Goal: Communication & Community: Answer question/provide support

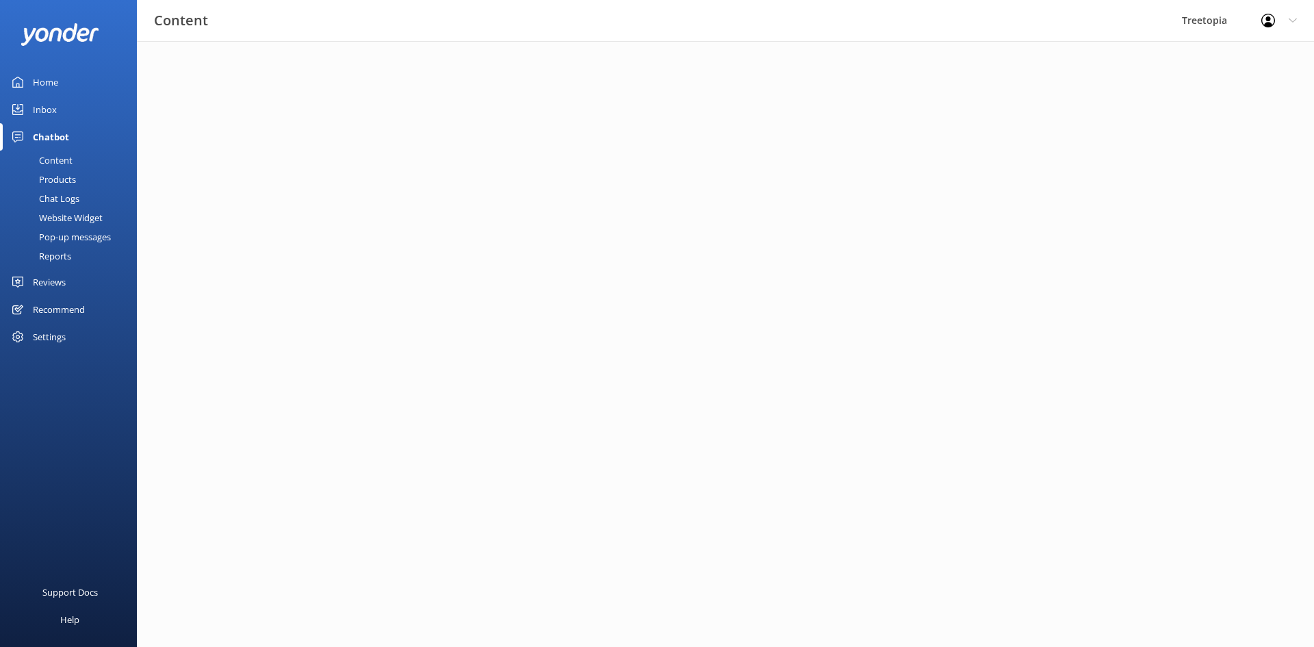
click at [51, 105] on div "Inbox" at bounding box center [45, 109] width 24 height 27
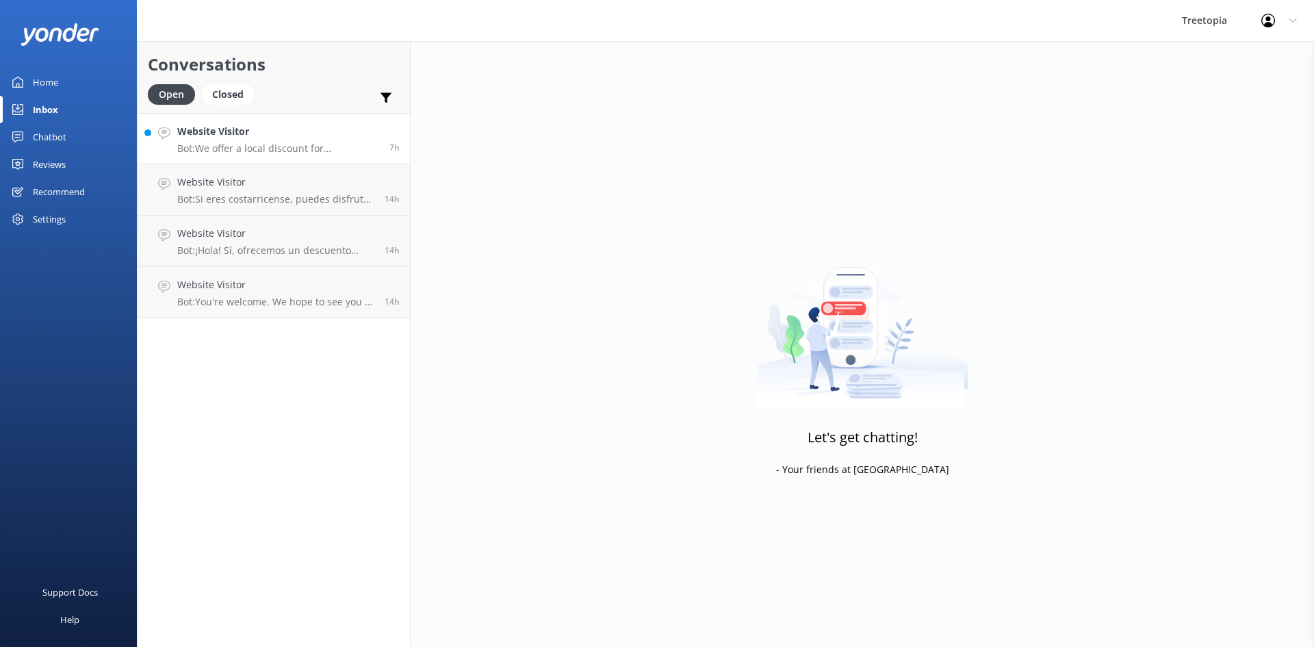
click at [215, 135] on h4 "Website Visitor" at bounding box center [278, 131] width 202 height 15
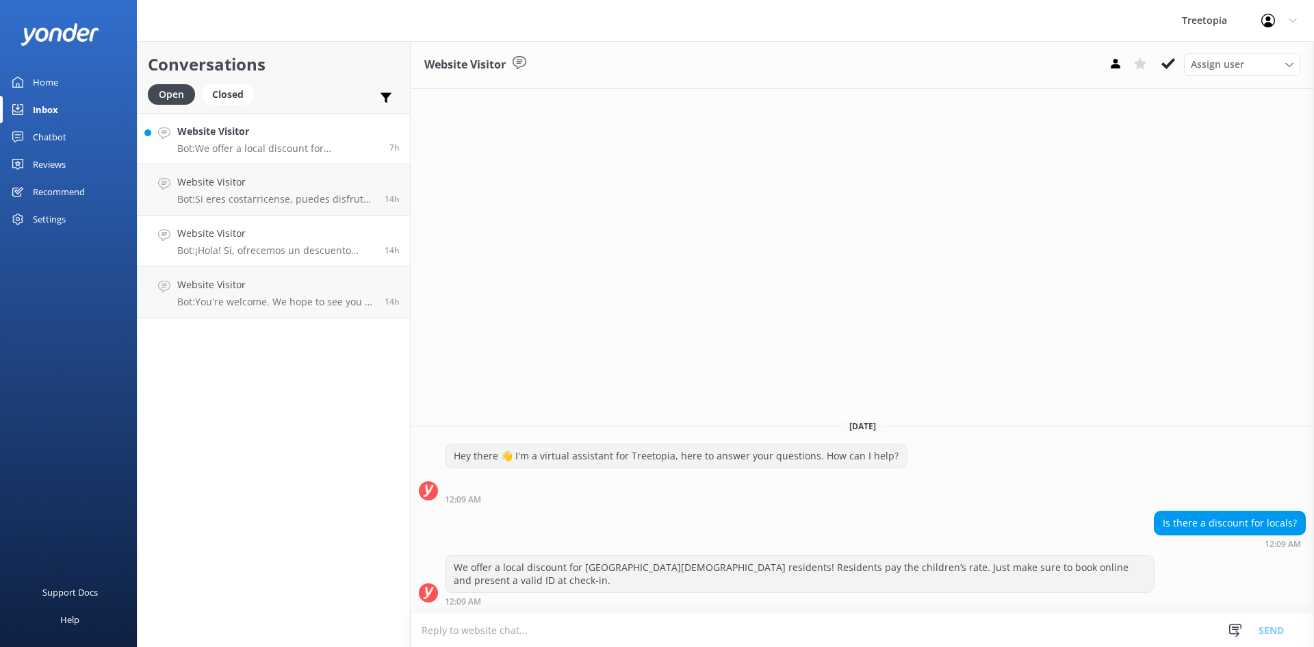
click at [306, 256] on p "Bot: ¡Hola! Sí, ofrecemos un descuento para residentes de [GEOGRAPHIC_DATA]. Lo…" at bounding box center [275, 250] width 197 height 12
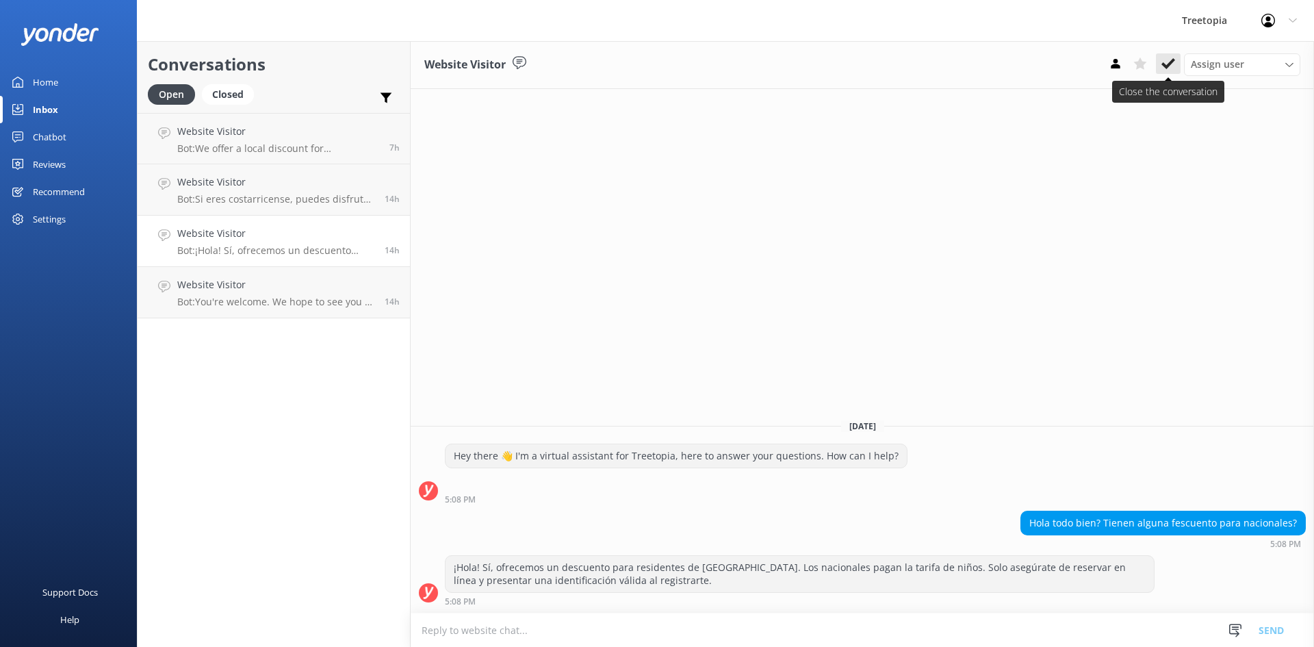
click at [1164, 59] on icon at bounding box center [1168, 64] width 14 height 14
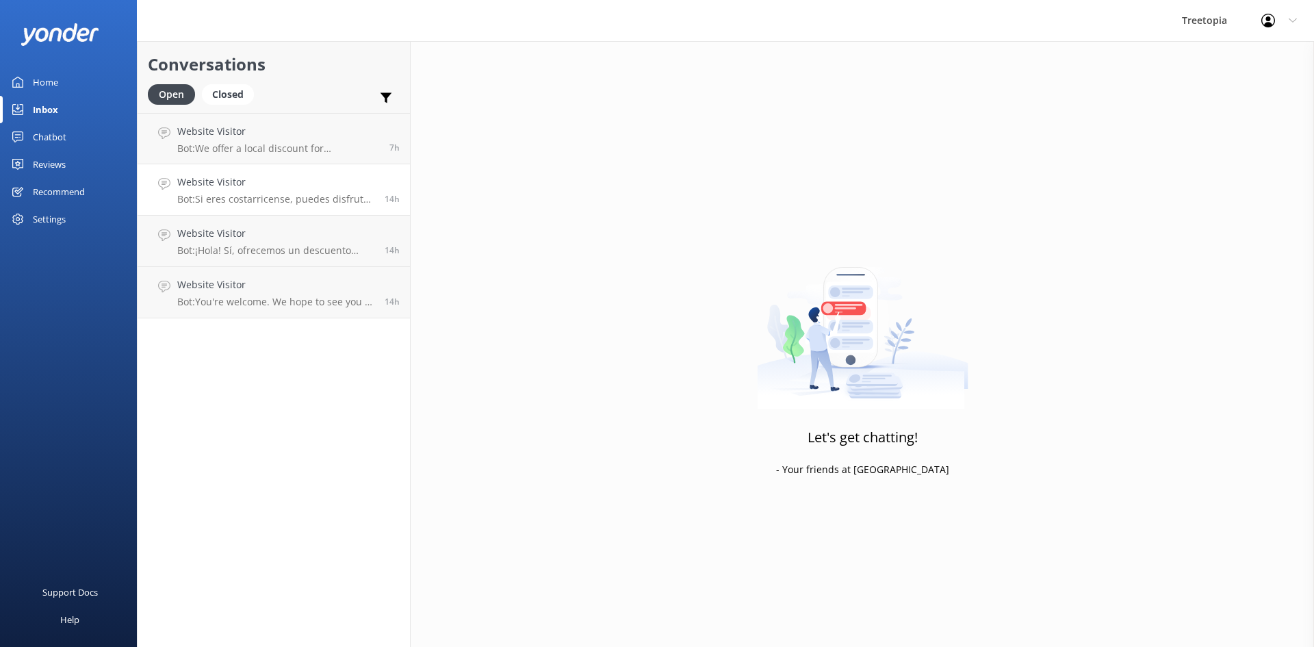
drag, startPoint x: 331, startPoint y: 192, endPoint x: 369, endPoint y: 194, distance: 37.7
click at [333, 194] on div "Website Visitor Bot: Si eres costarricense, puedes disfrutar de tarifas especia…" at bounding box center [275, 189] width 197 height 30
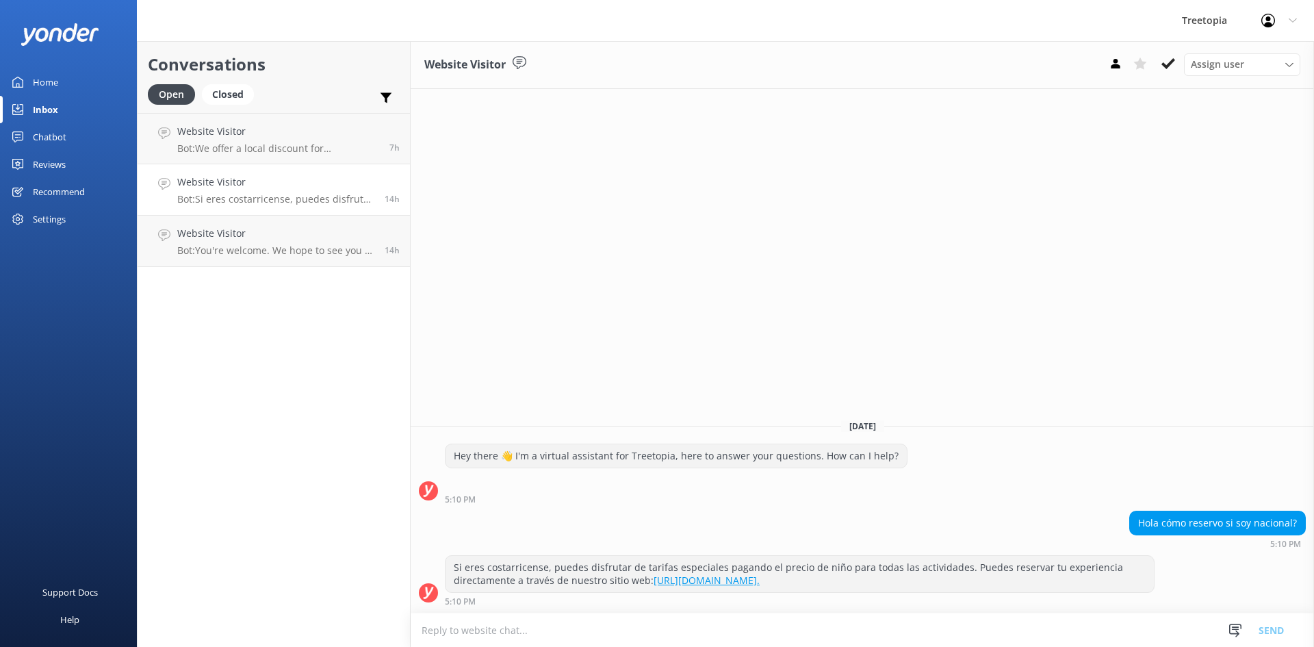
click at [1155, 70] on div "Assign user [PERSON_NAME] Customer Support [PERSON_NAME]" at bounding box center [1201, 64] width 197 height 22
click at [265, 150] on p "Bot: We offer a local discount for Costa [DEMOGRAPHIC_DATA] residents! Resident…" at bounding box center [278, 148] width 202 height 12
click at [1162, 66] on icon at bounding box center [1168, 64] width 14 height 14
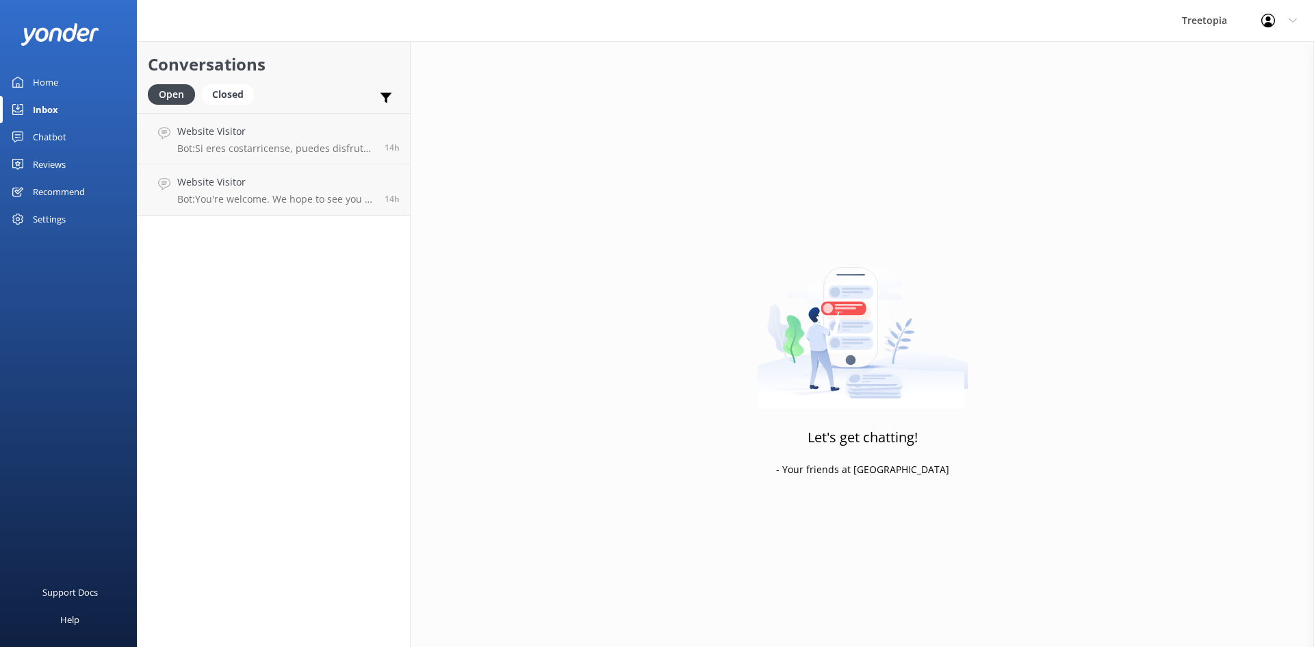
click at [251, 157] on link "Website Visitor Bot: Si eres costarricense, puedes disfrutar de tarifas especia…" at bounding box center [274, 138] width 272 height 51
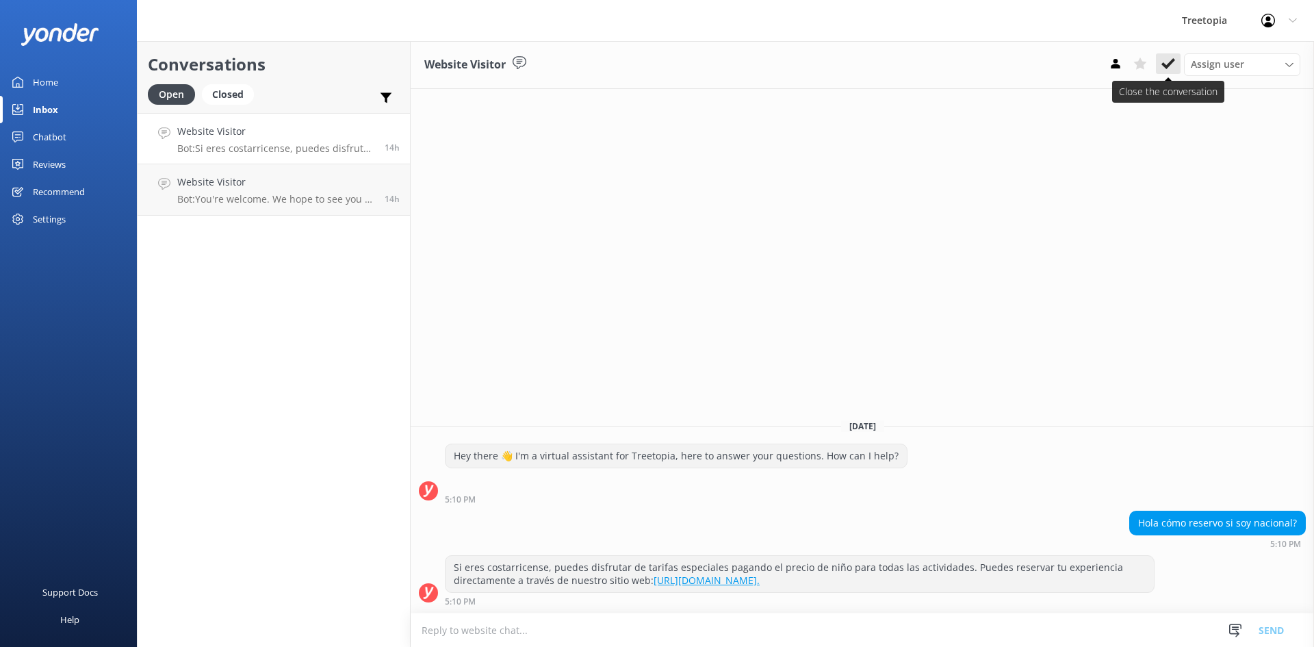
click at [1168, 60] on icon at bounding box center [1168, 64] width 14 height 14
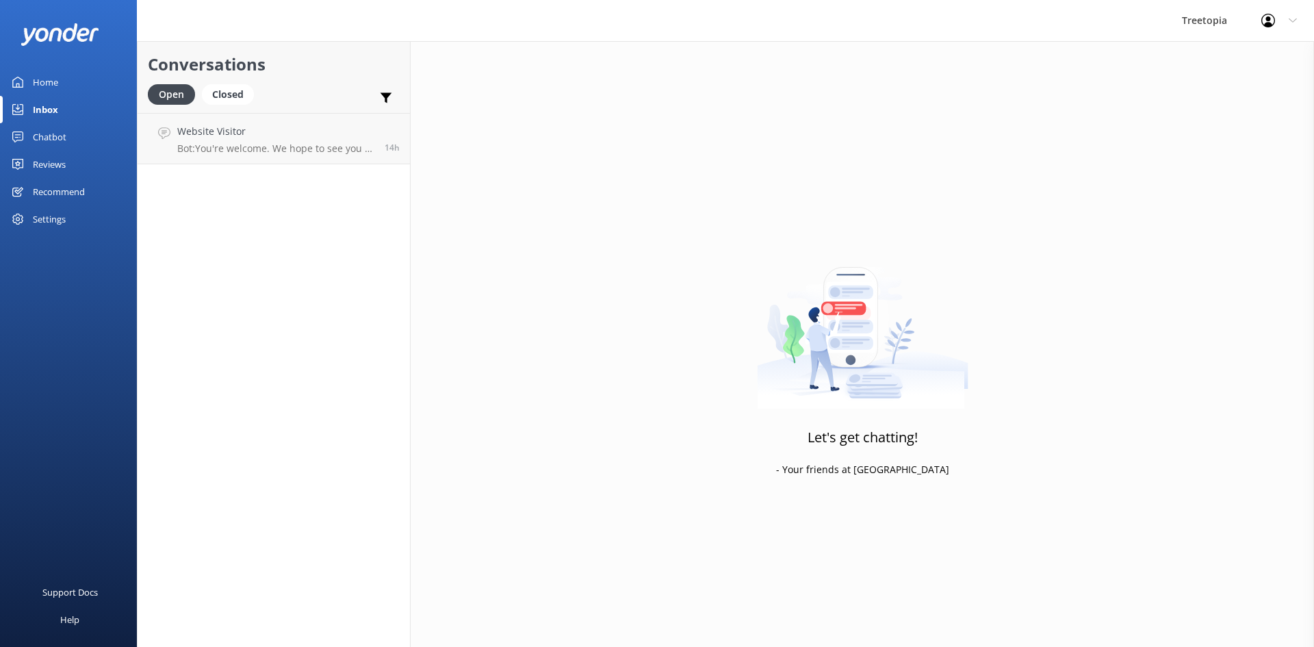
click at [257, 144] on p "Bot: You're welcome. We hope to see you at [GEOGRAPHIC_DATA] soon!" at bounding box center [275, 148] width 197 height 12
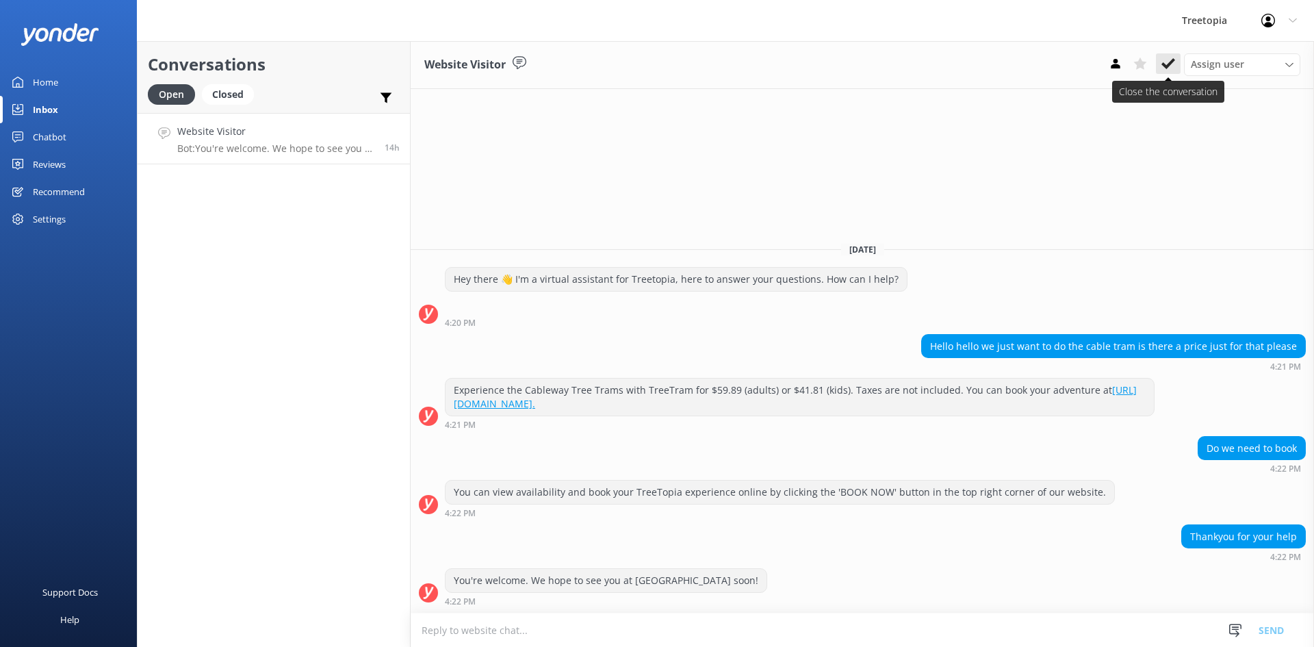
click at [1165, 72] on button at bounding box center [1168, 63] width 25 height 21
